Goal: Task Accomplishment & Management: Manage account settings

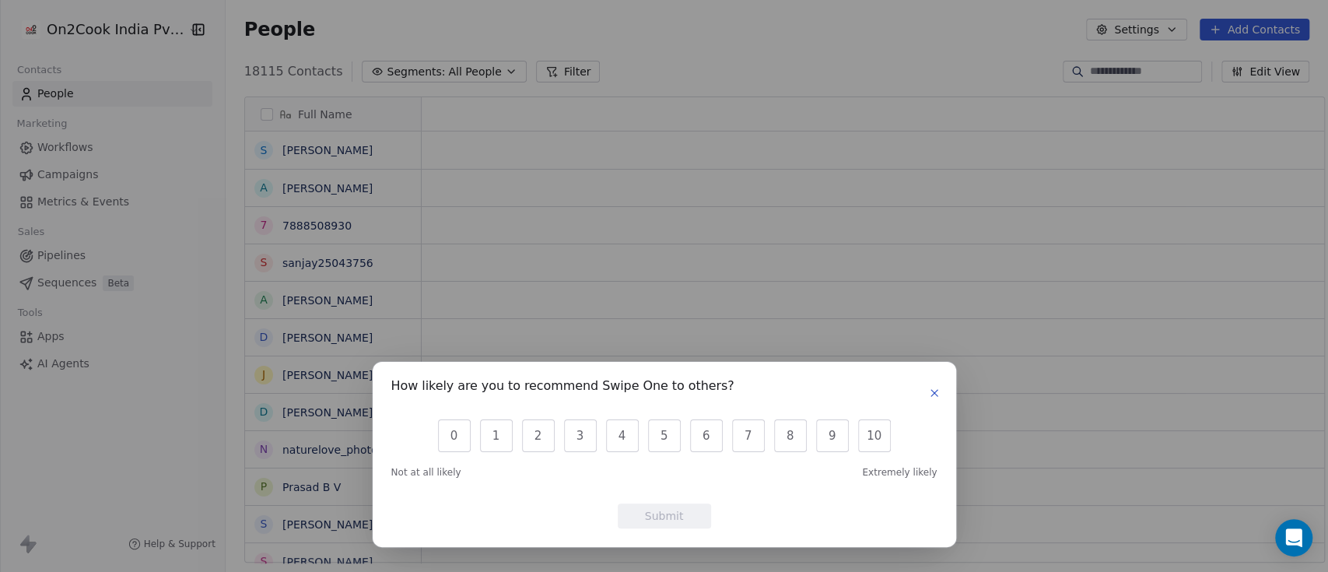
scroll to position [16, 17]
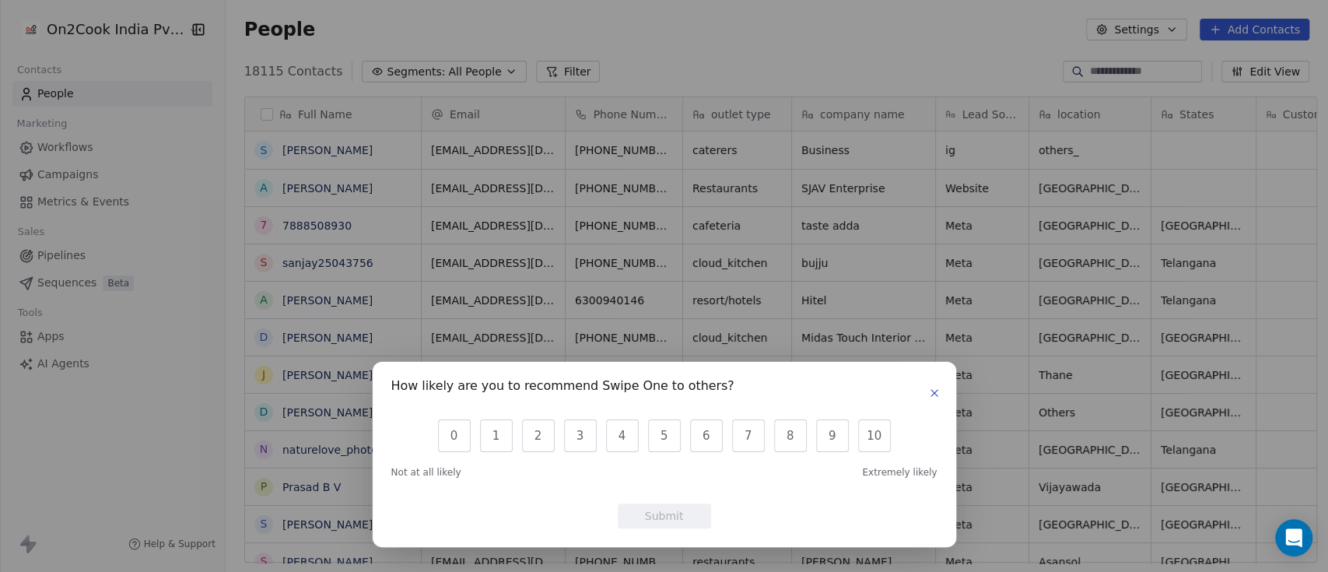
click at [940, 389] on button "button" at bounding box center [934, 393] width 19 height 19
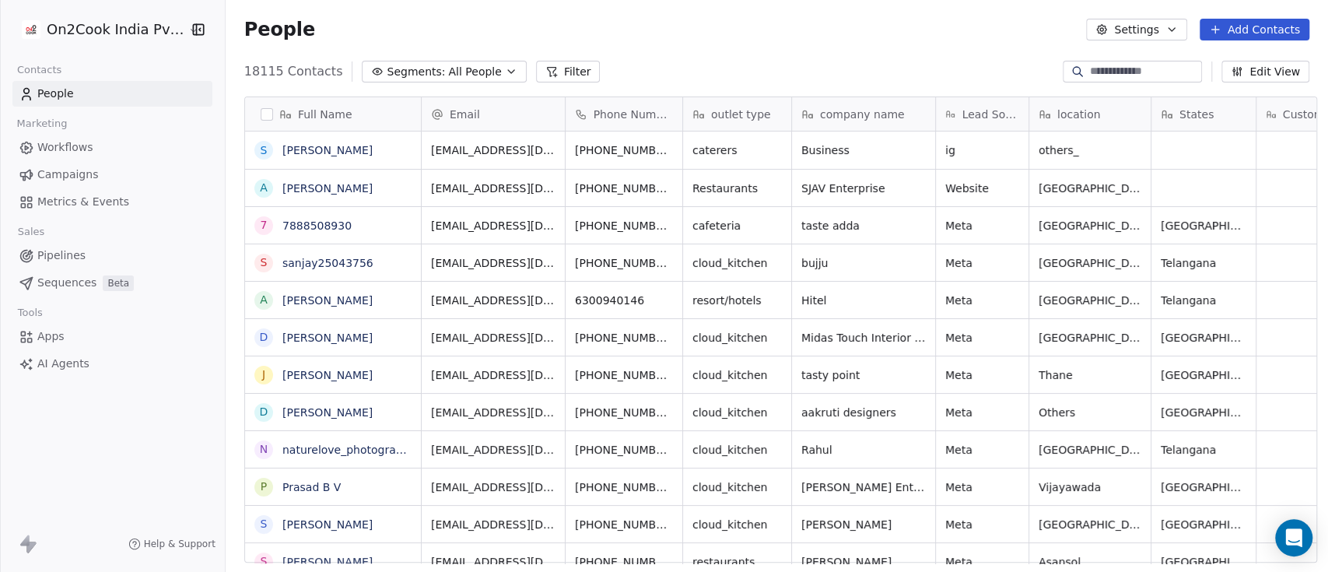
click at [448, 72] on span "All People" at bounding box center [474, 72] width 53 height 16
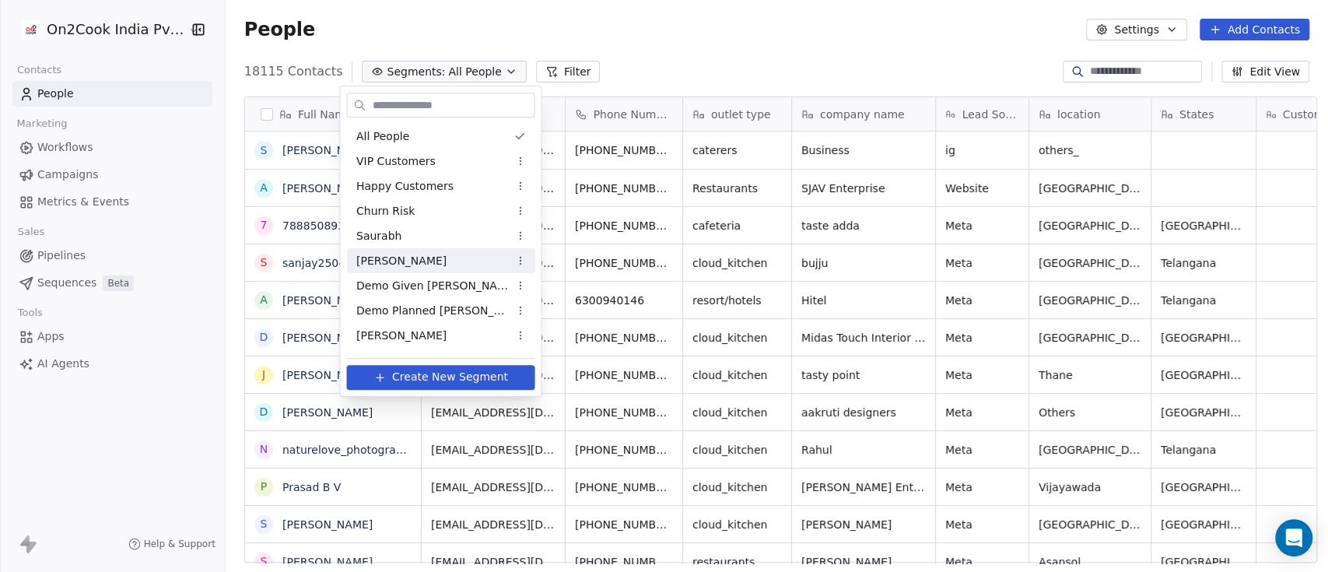
click at [422, 259] on div "[PERSON_NAME]" at bounding box center [440, 260] width 188 height 25
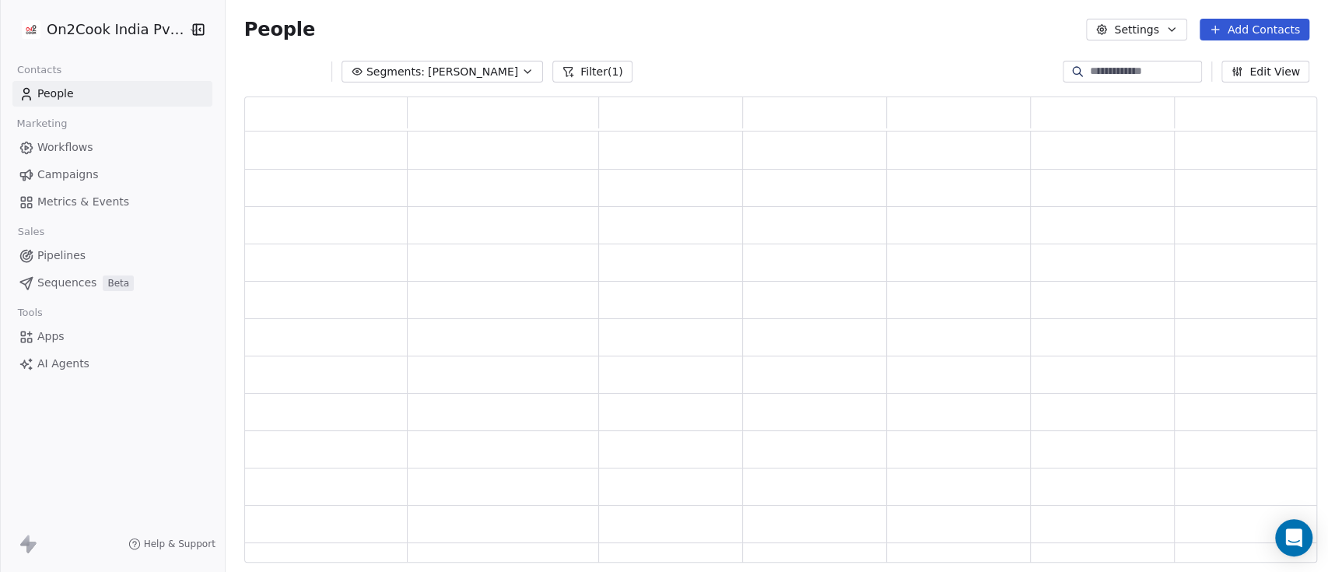
scroll to position [450, 1056]
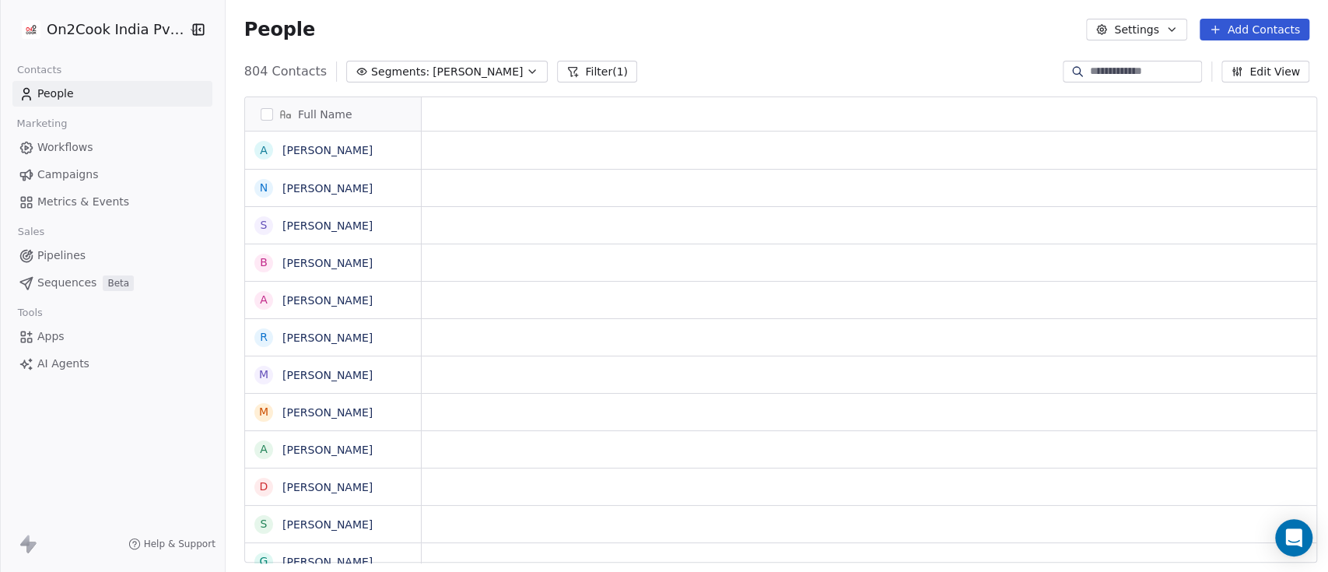
click at [381, 79] on button "Segments: [PERSON_NAME]" at bounding box center [446, 72] width 201 height 22
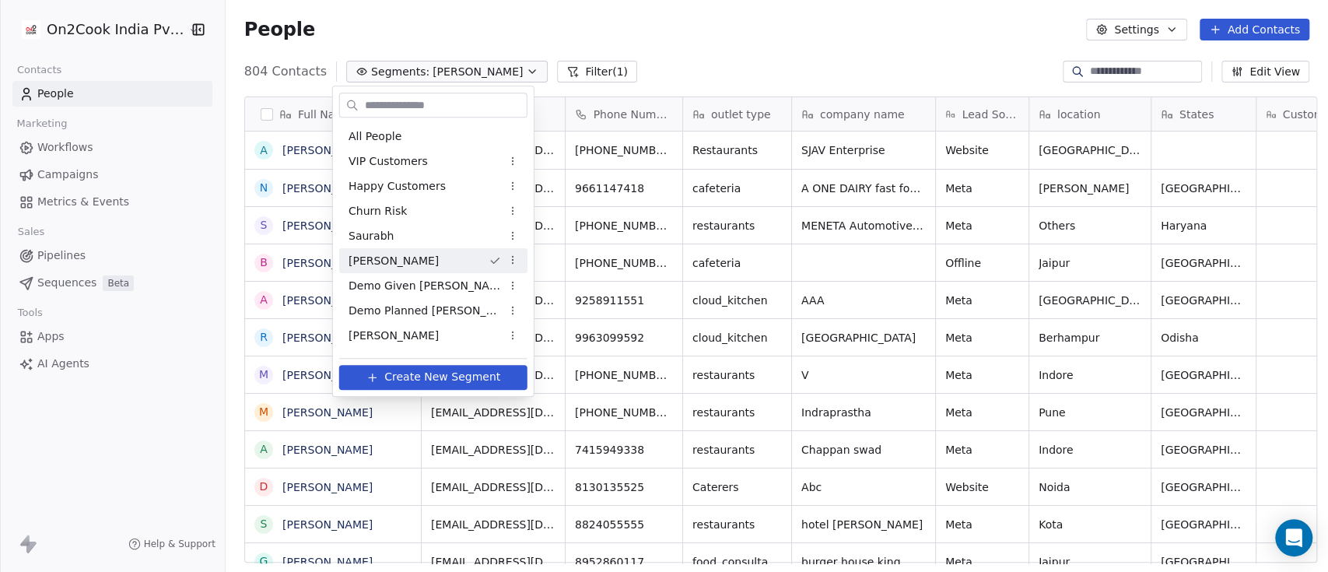
scroll to position [16, 17]
click at [402, 278] on span "Demo Given [PERSON_NAME]" at bounding box center [424, 286] width 152 height 16
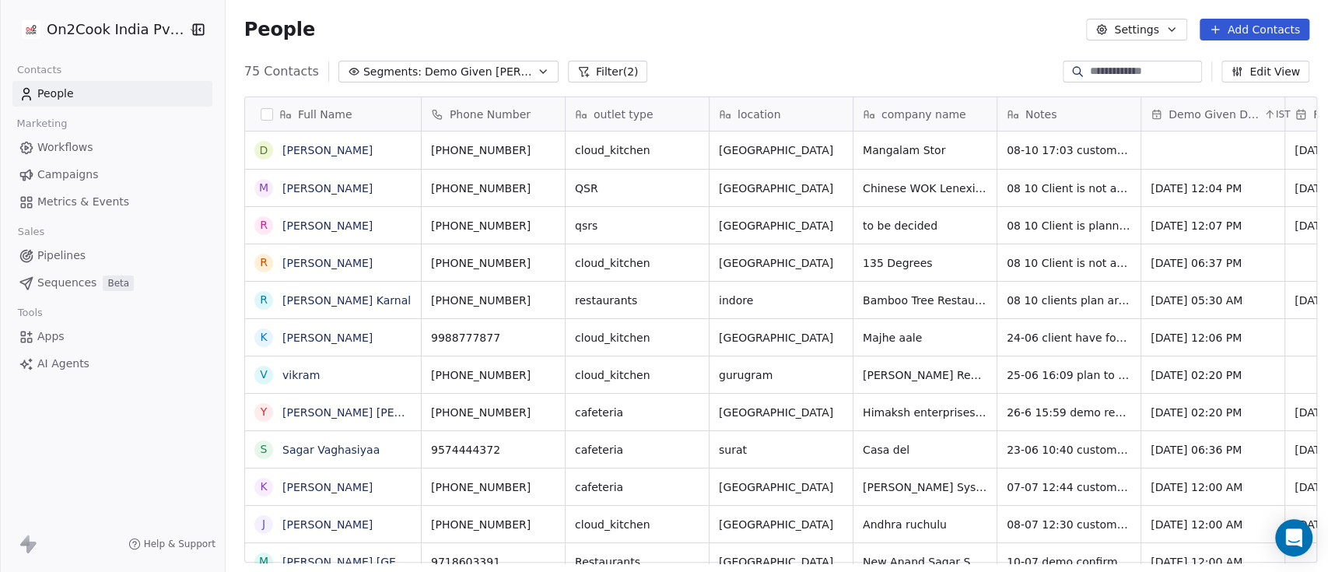
scroll to position [487, 1094]
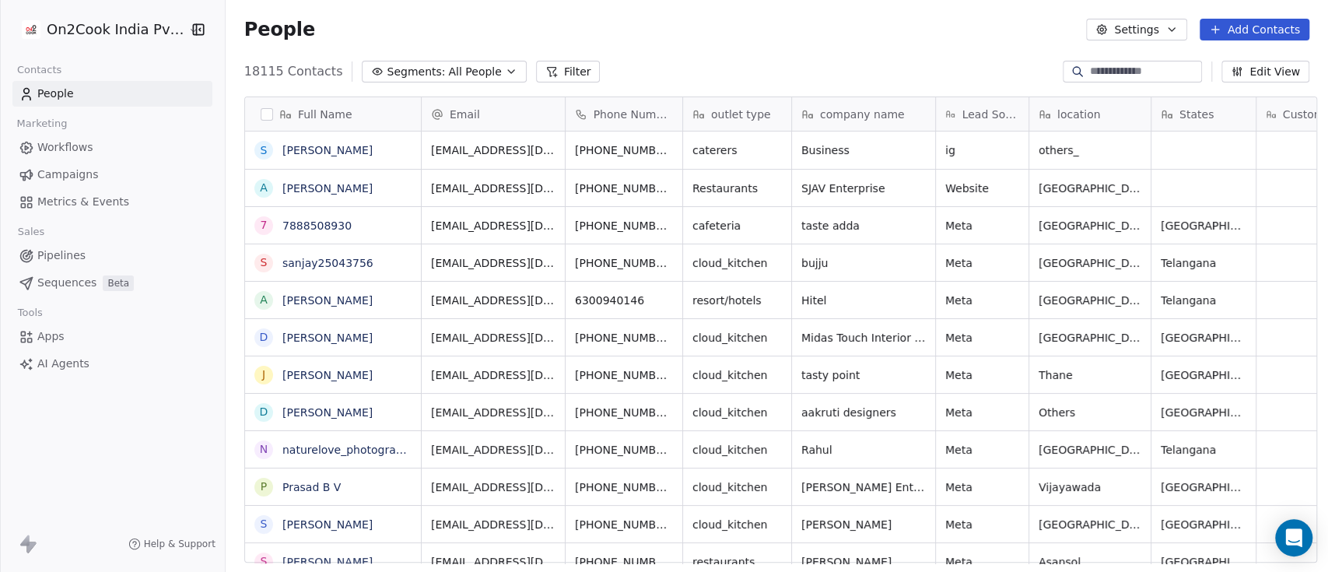
scroll to position [16, 17]
click at [536, 68] on button "Filter" at bounding box center [568, 72] width 65 height 22
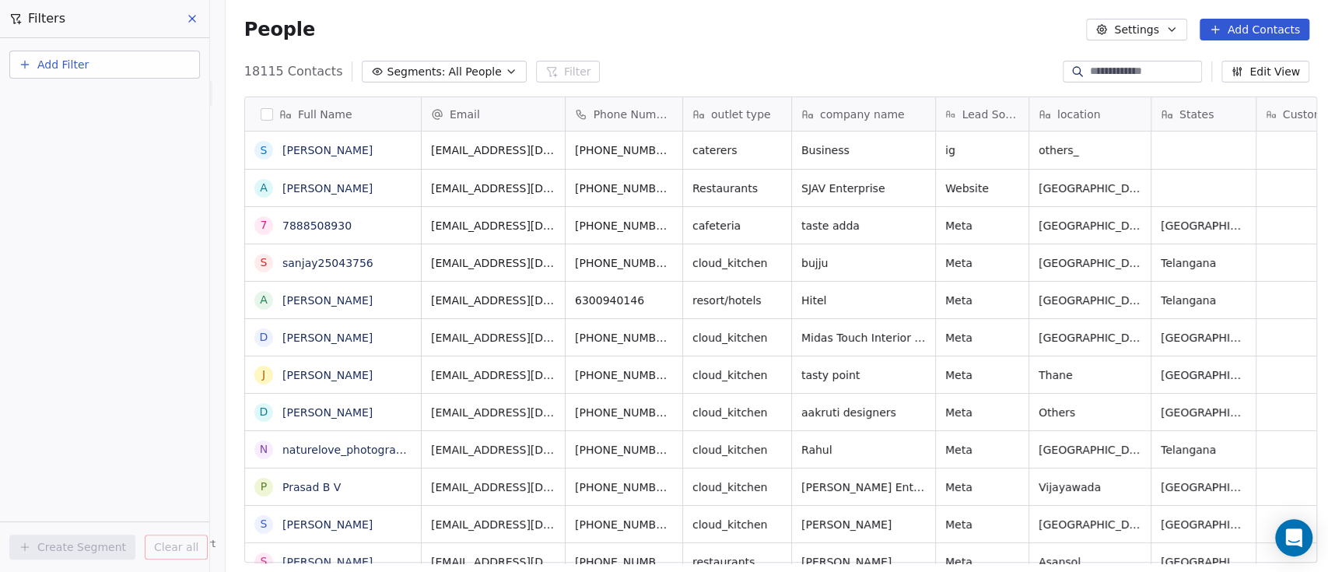
click at [783, 37] on div "People Settings Add Contacts" at bounding box center [776, 30] width 1065 height 22
click at [195, 18] on icon at bounding box center [192, 18] width 12 height 12
